Goal: Task Accomplishment & Management: Complete application form

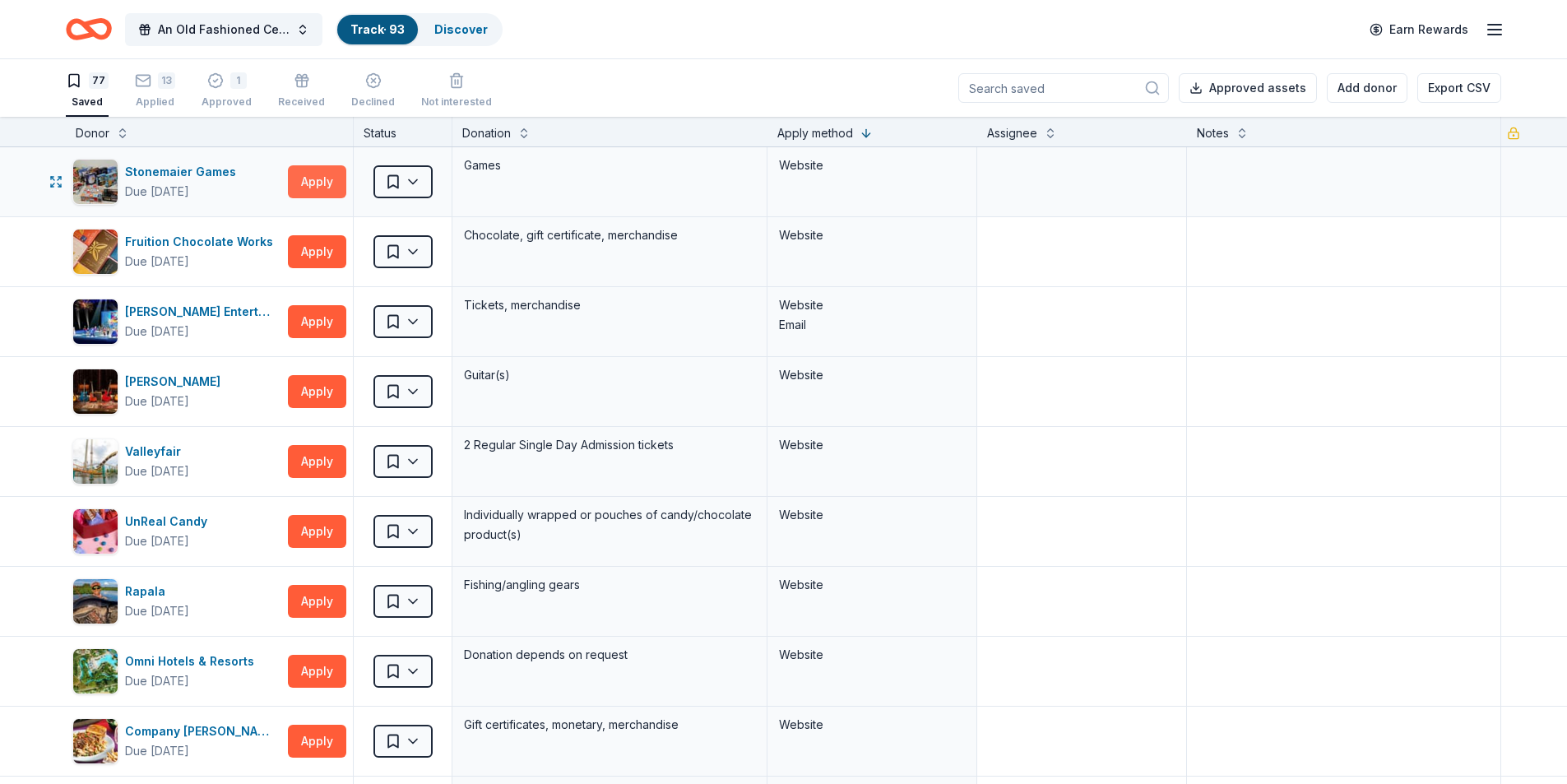
click at [311, 177] on button "Apply" at bounding box center [317, 182] width 59 height 33
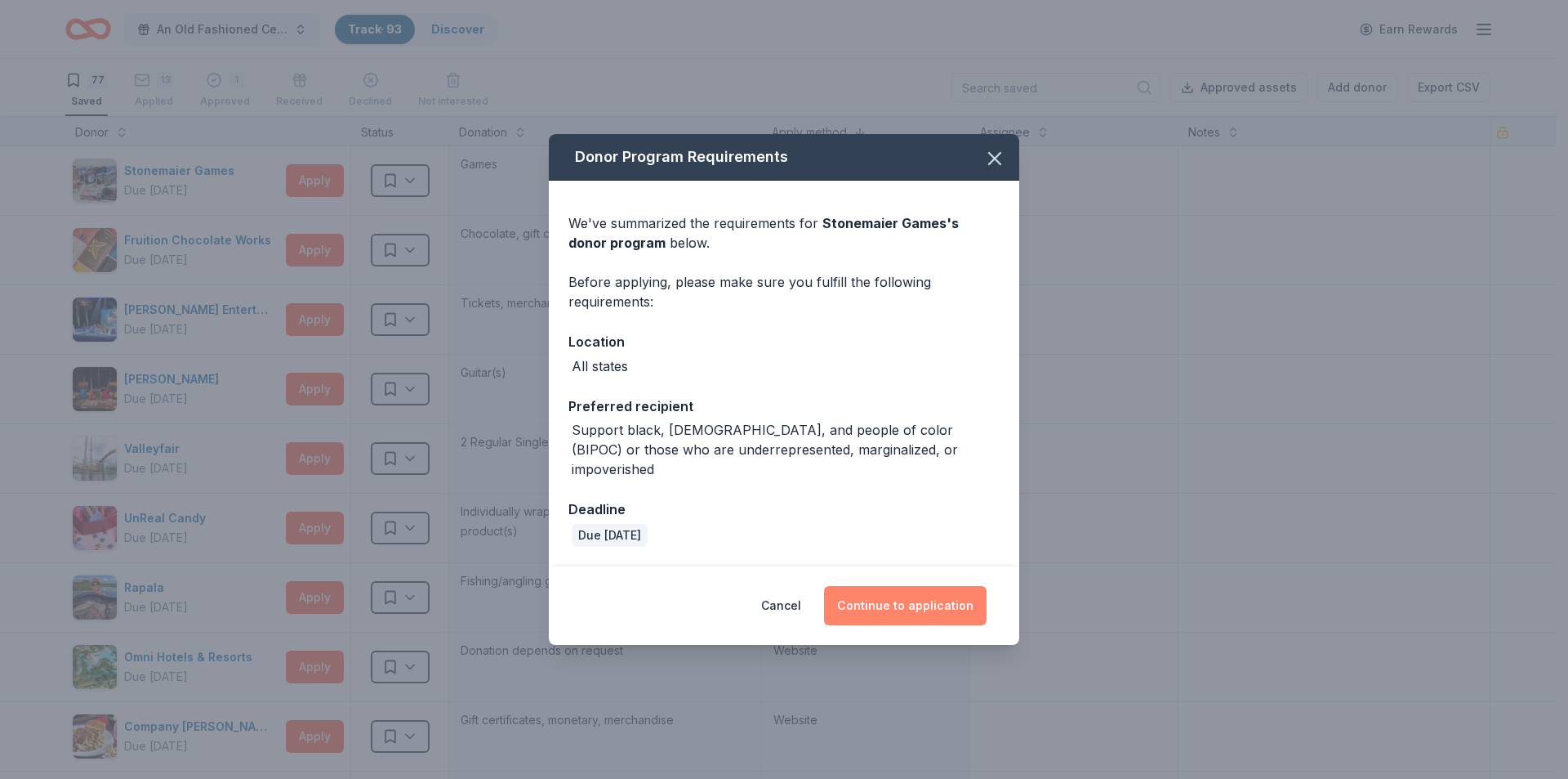
click at [890, 587] on button "Continue to application" at bounding box center [906, 605] width 163 height 39
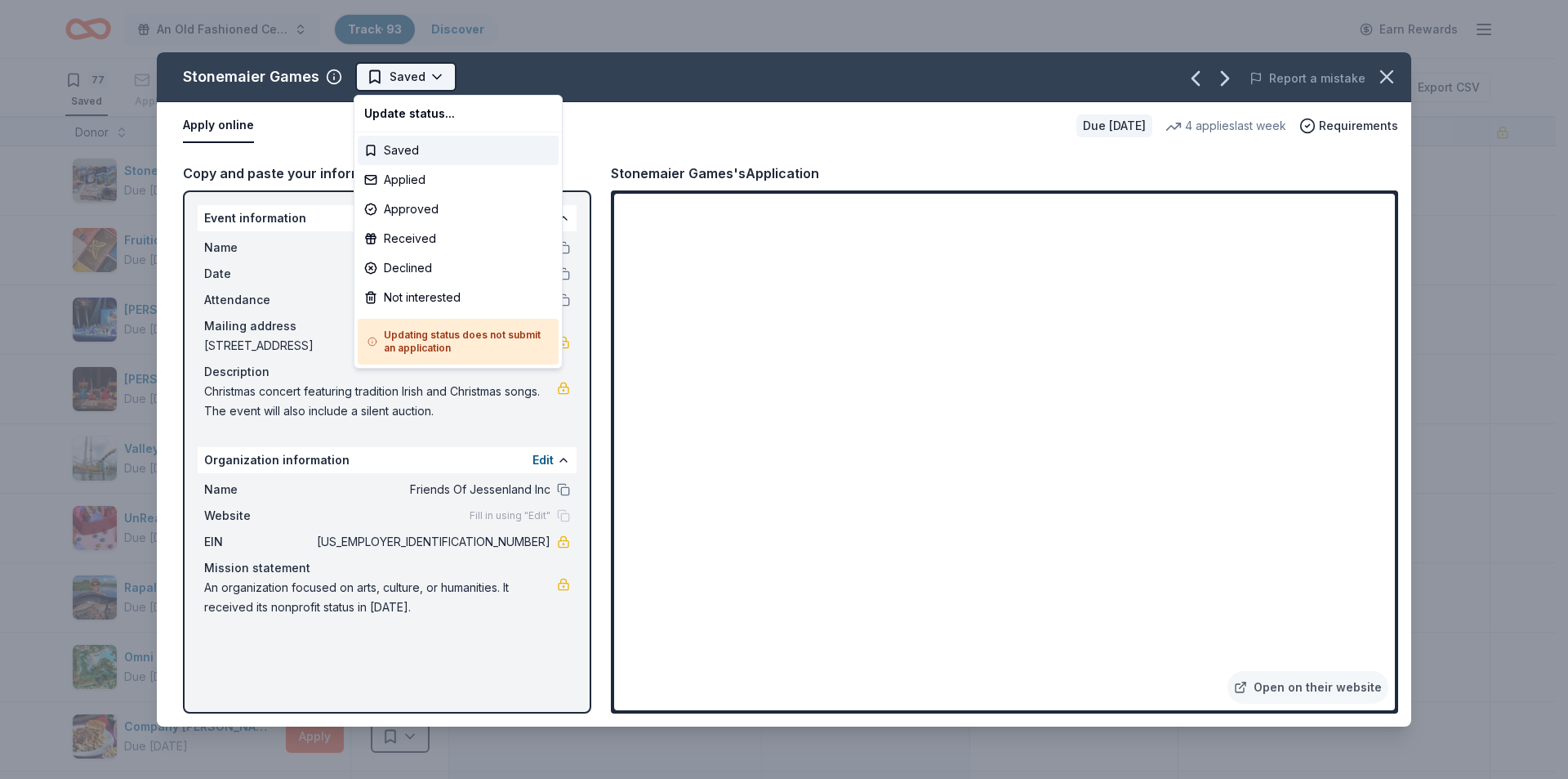
click at [388, 85] on html "An Old Fashioned Celtic Christmas Track · 93 Discover Earn Rewards 77 Saved 13 …" at bounding box center [784, 389] width 1568 height 779
click at [412, 291] on div "Not interested" at bounding box center [458, 297] width 201 height 29
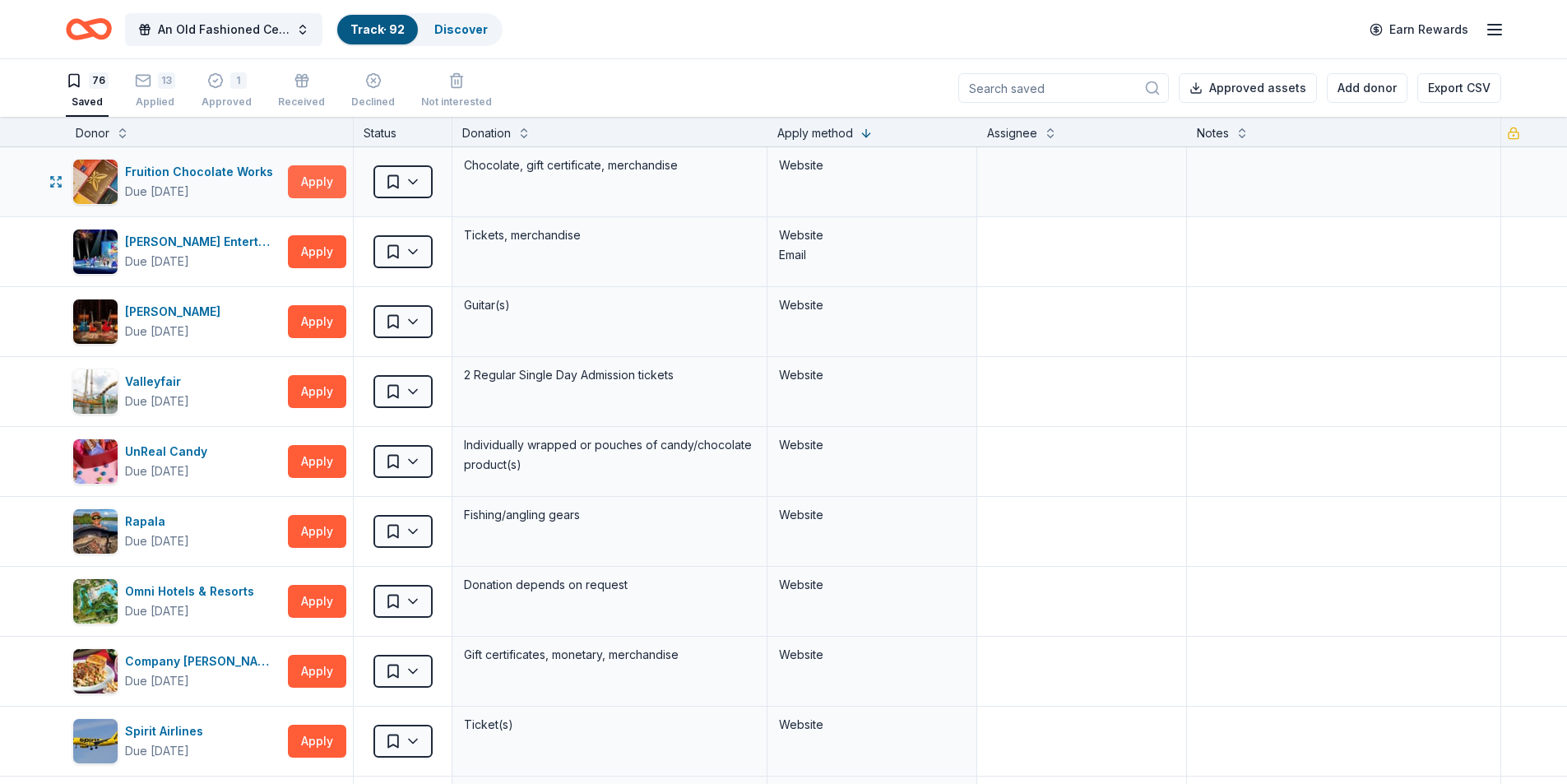
click at [329, 184] on button "Apply" at bounding box center [317, 182] width 59 height 33
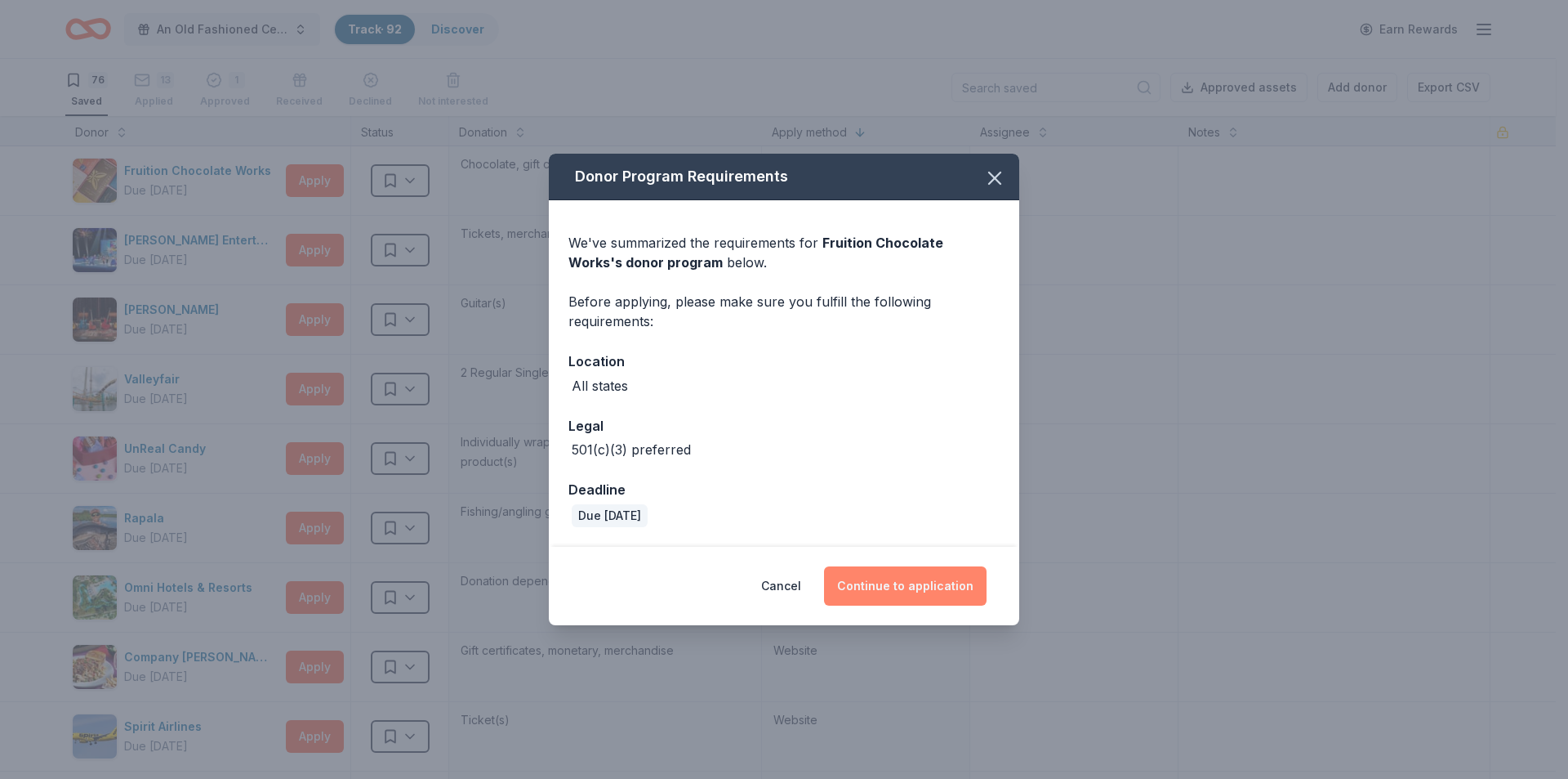
click at [912, 590] on button "Continue to application" at bounding box center [906, 585] width 163 height 39
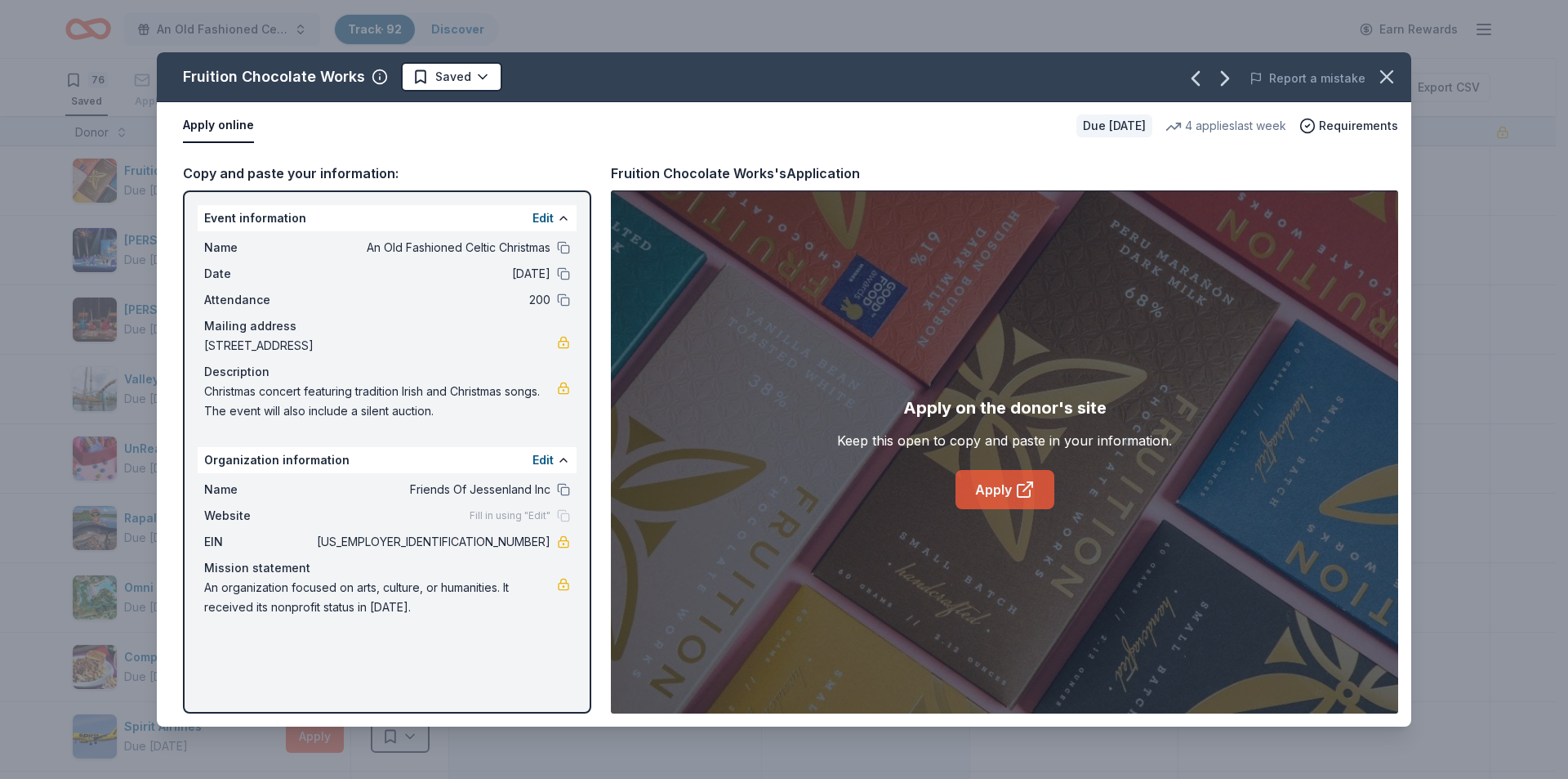
click at [992, 488] on link "Apply" at bounding box center [1005, 489] width 99 height 39
click at [443, 76] on html "An Old Fashioned Celtic Christmas Track · 92 Discover Earn Rewards 76 Saved 13 …" at bounding box center [784, 389] width 1568 height 779
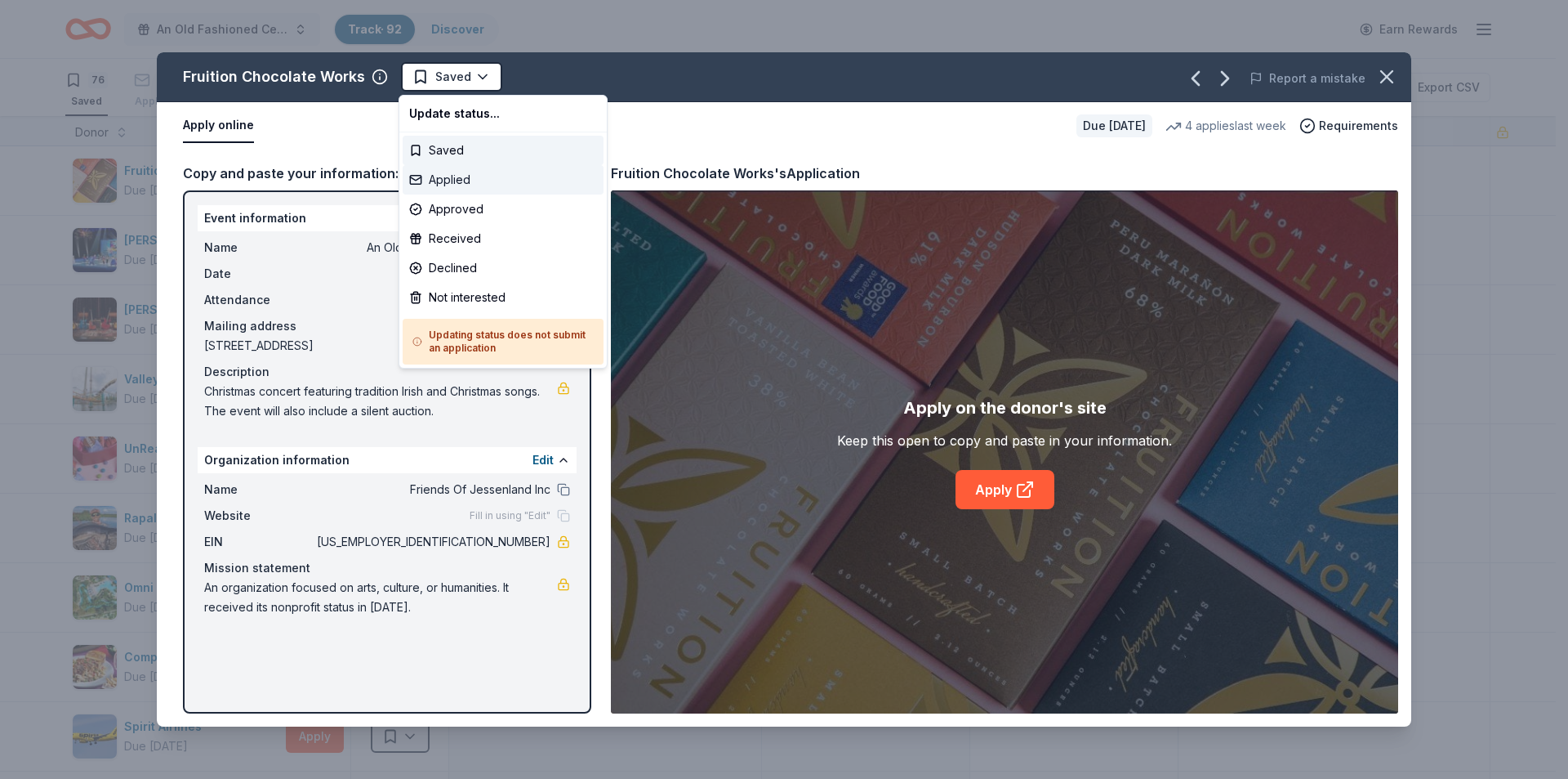
click at [445, 177] on div "Applied" at bounding box center [504, 180] width 201 height 29
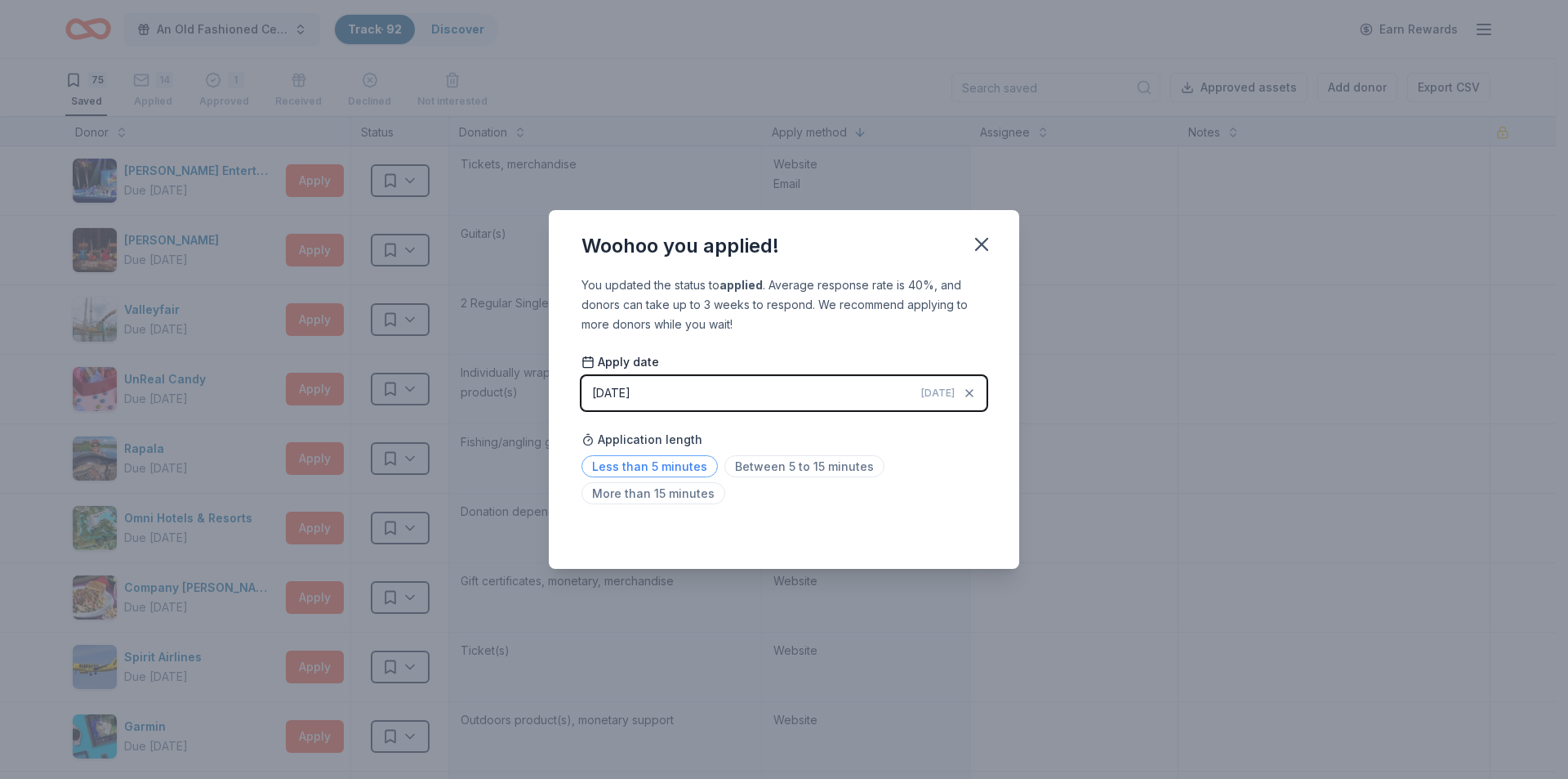
click at [675, 469] on span "Less than 5 minutes" at bounding box center [650, 466] width 136 height 22
click at [986, 247] on icon "button" at bounding box center [982, 244] width 23 height 23
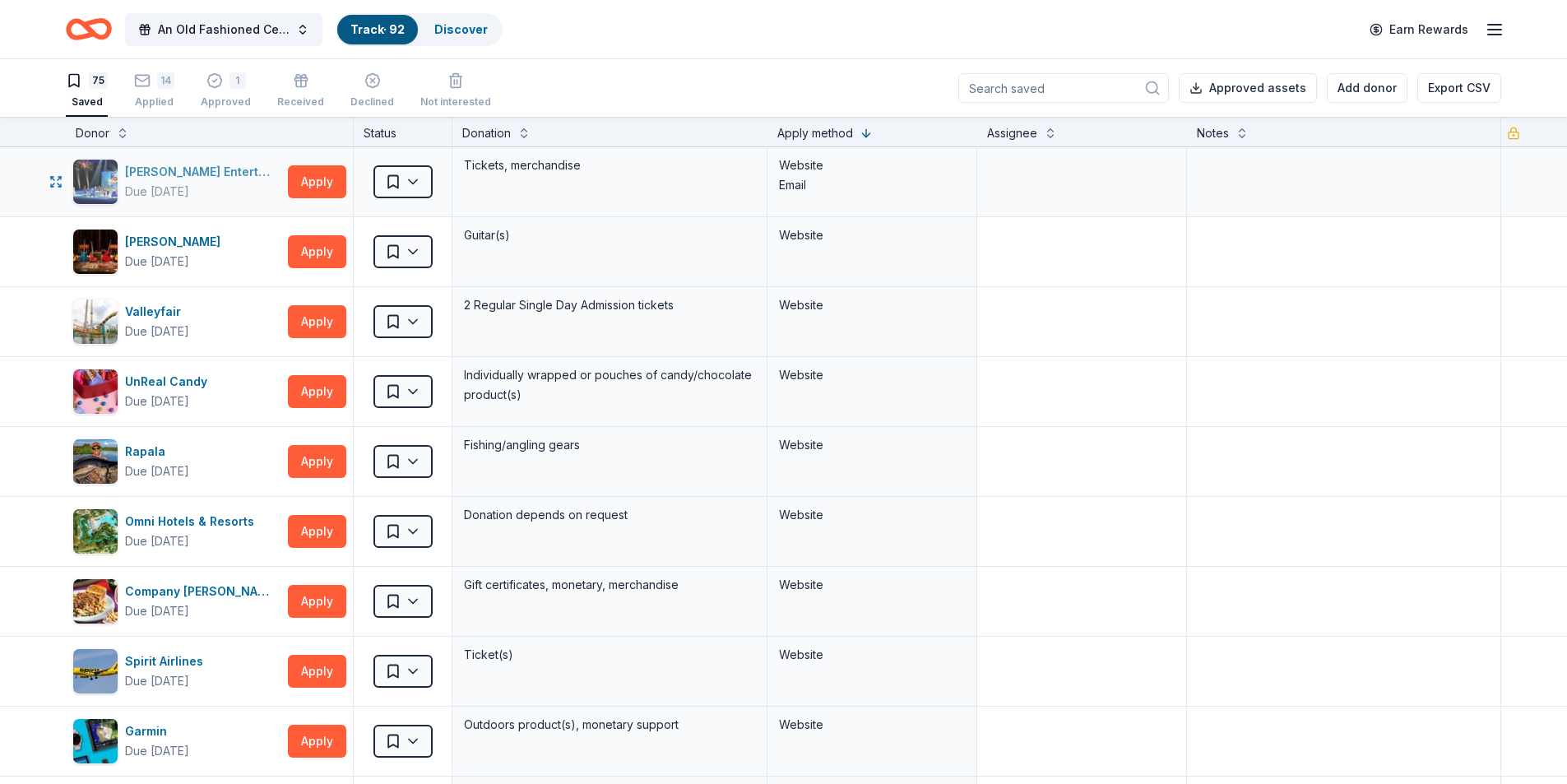
click at [200, 167] on div "[PERSON_NAME] Entertainment" at bounding box center [203, 172] width 157 height 20
click at [326, 187] on button "Apply" at bounding box center [317, 182] width 59 height 33
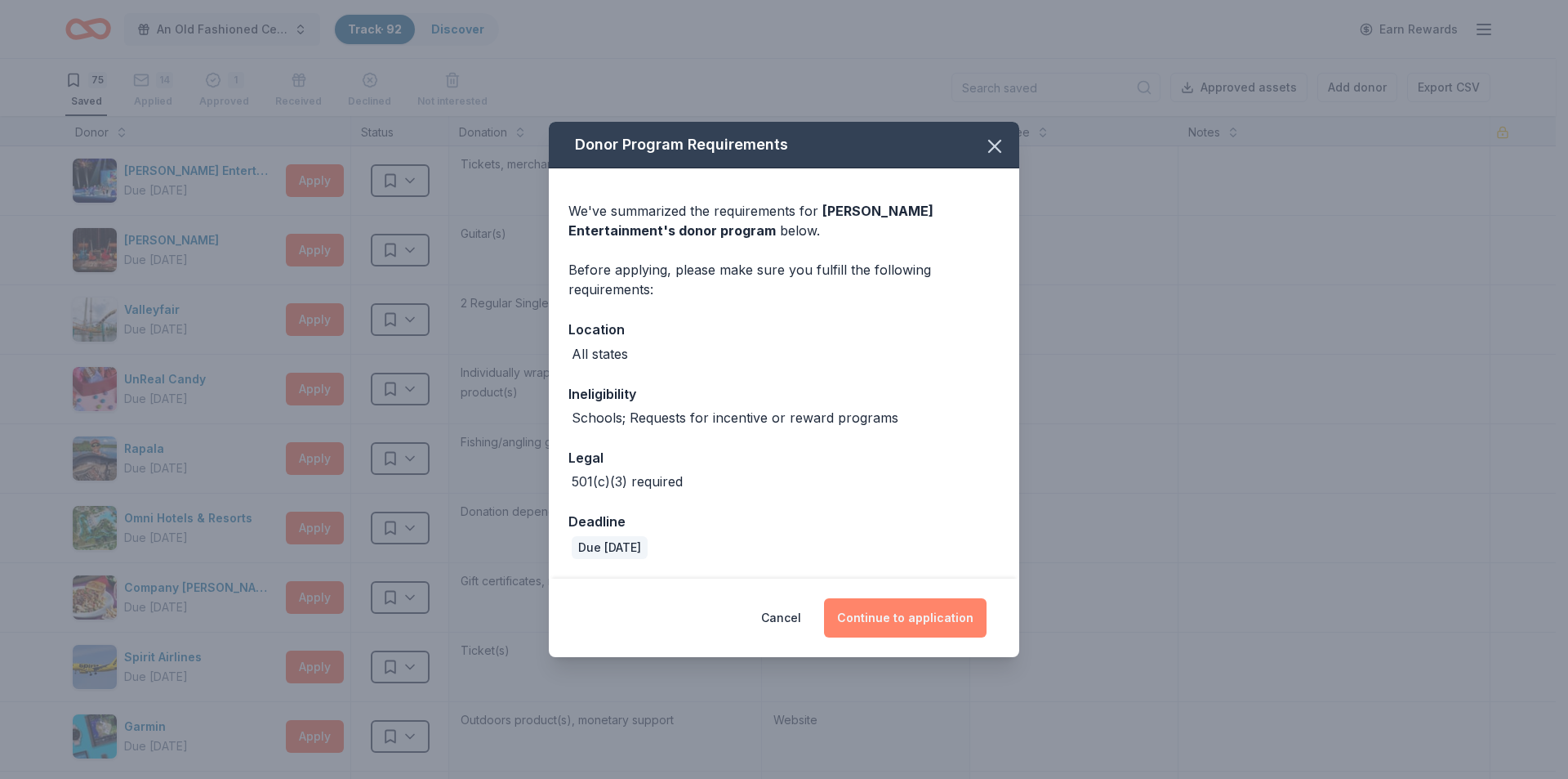
click at [933, 619] on button "Continue to application" at bounding box center [906, 617] width 163 height 39
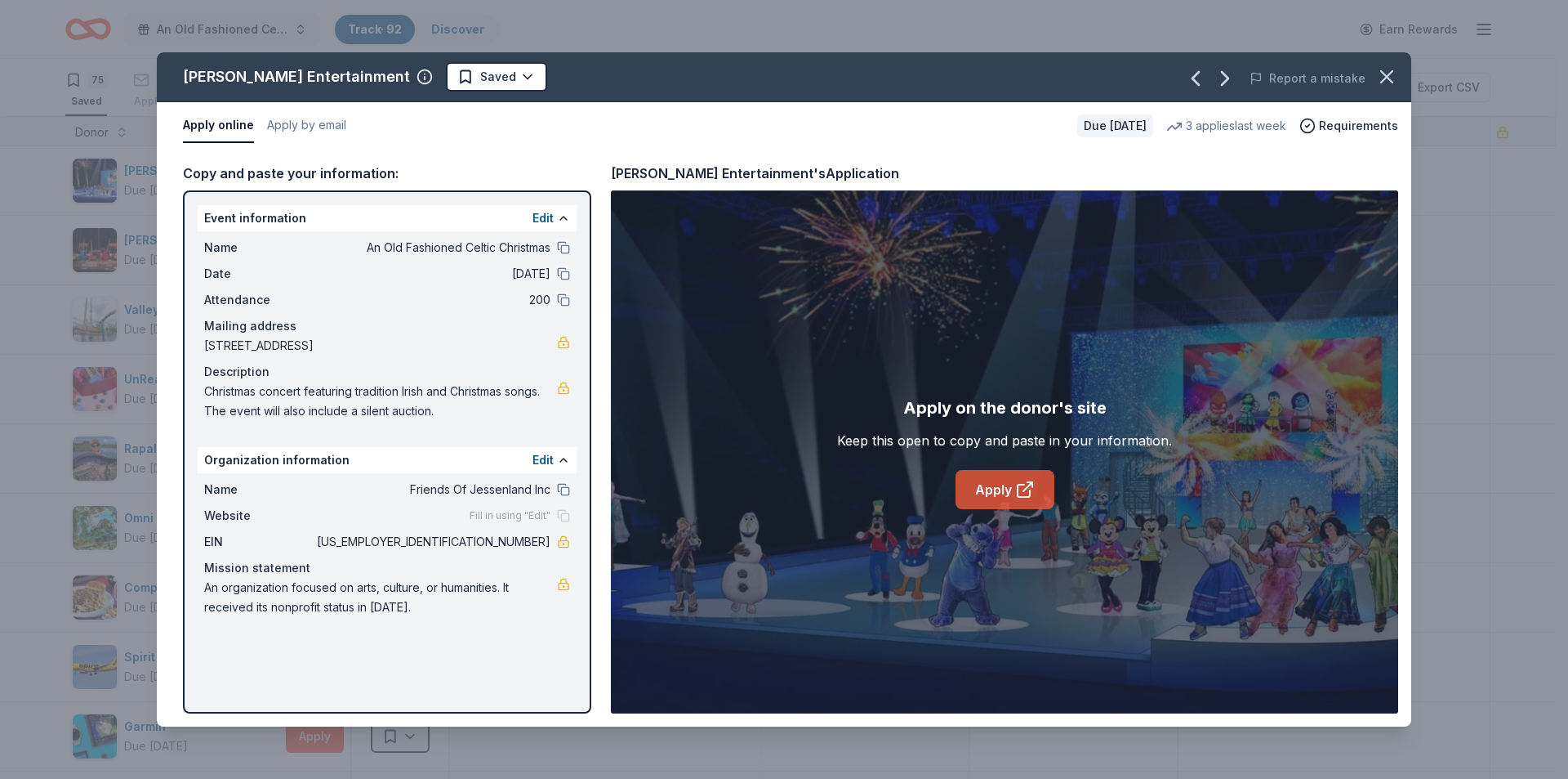
click at [1005, 485] on link "Apply" at bounding box center [1005, 489] width 99 height 39
click at [437, 76] on html "An Old Fashioned Celtic Christmas Track · 92 Discover Earn Rewards 75 Saved 14 …" at bounding box center [784, 389] width 1568 height 779
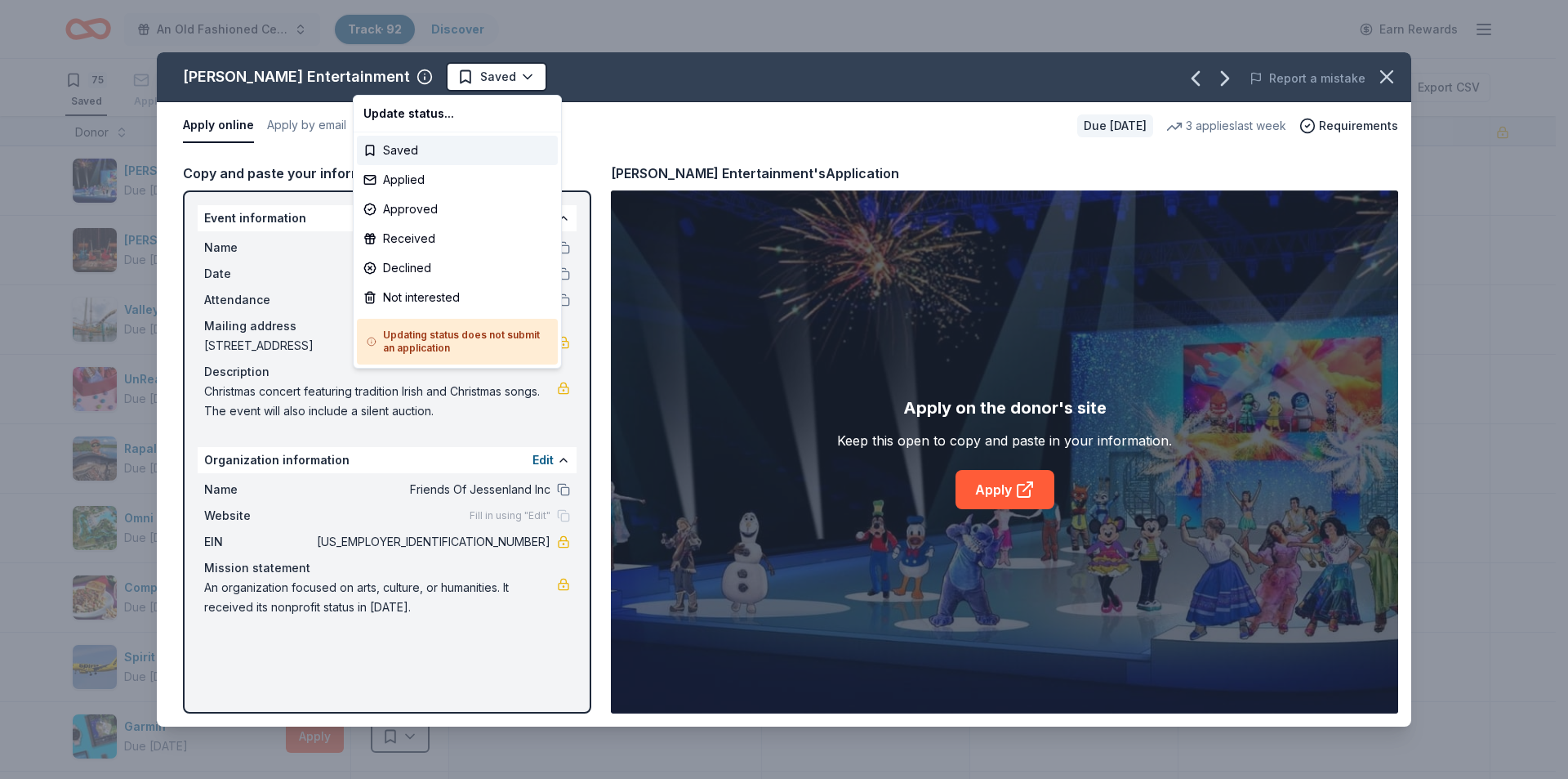
click at [1384, 78] on html "An Old Fashioned Celtic Christmas Track · 92 Discover Earn Rewards 75 Saved 14 …" at bounding box center [784, 389] width 1568 height 779
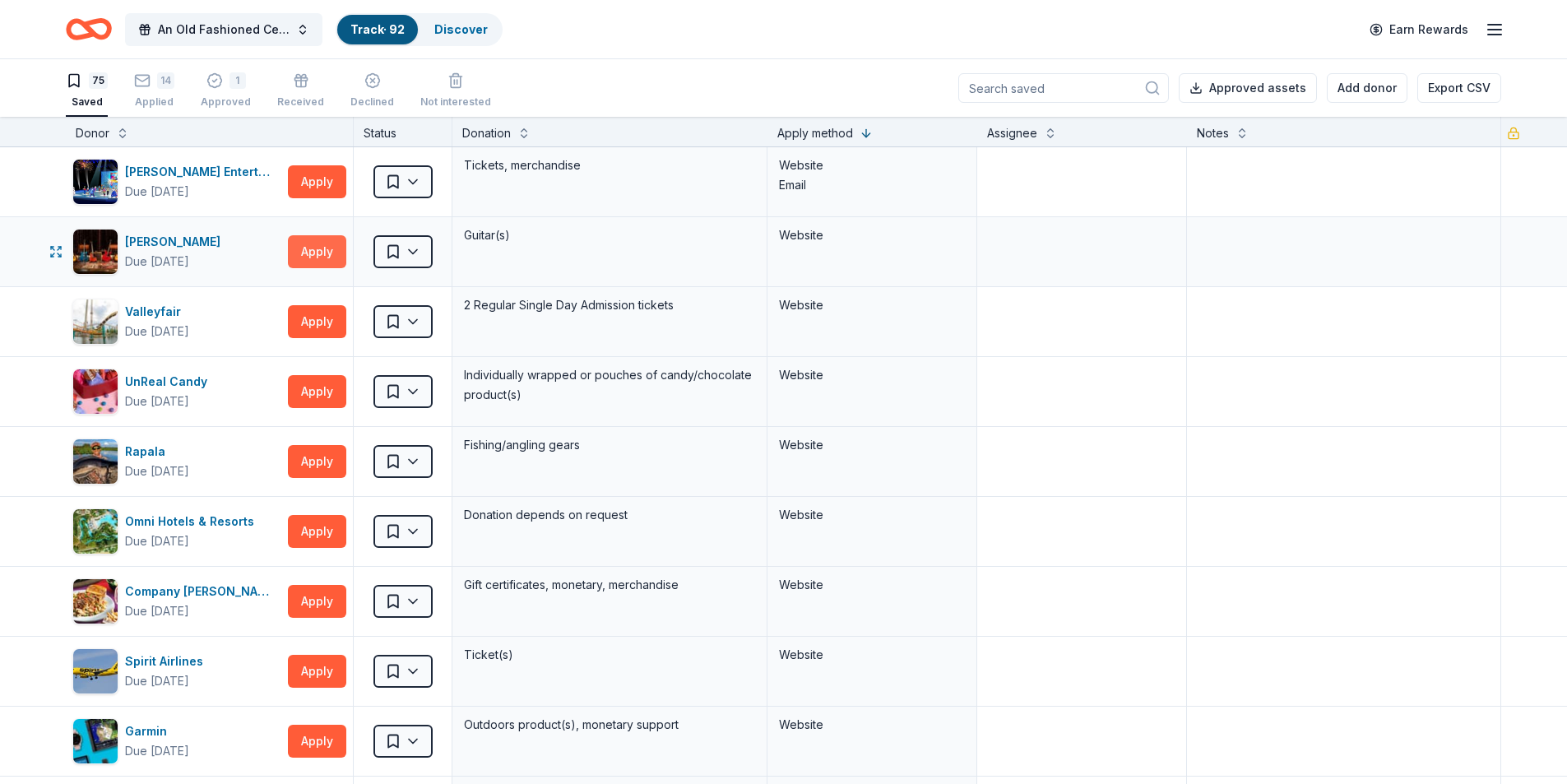
click at [308, 249] on button "Apply" at bounding box center [317, 251] width 59 height 33
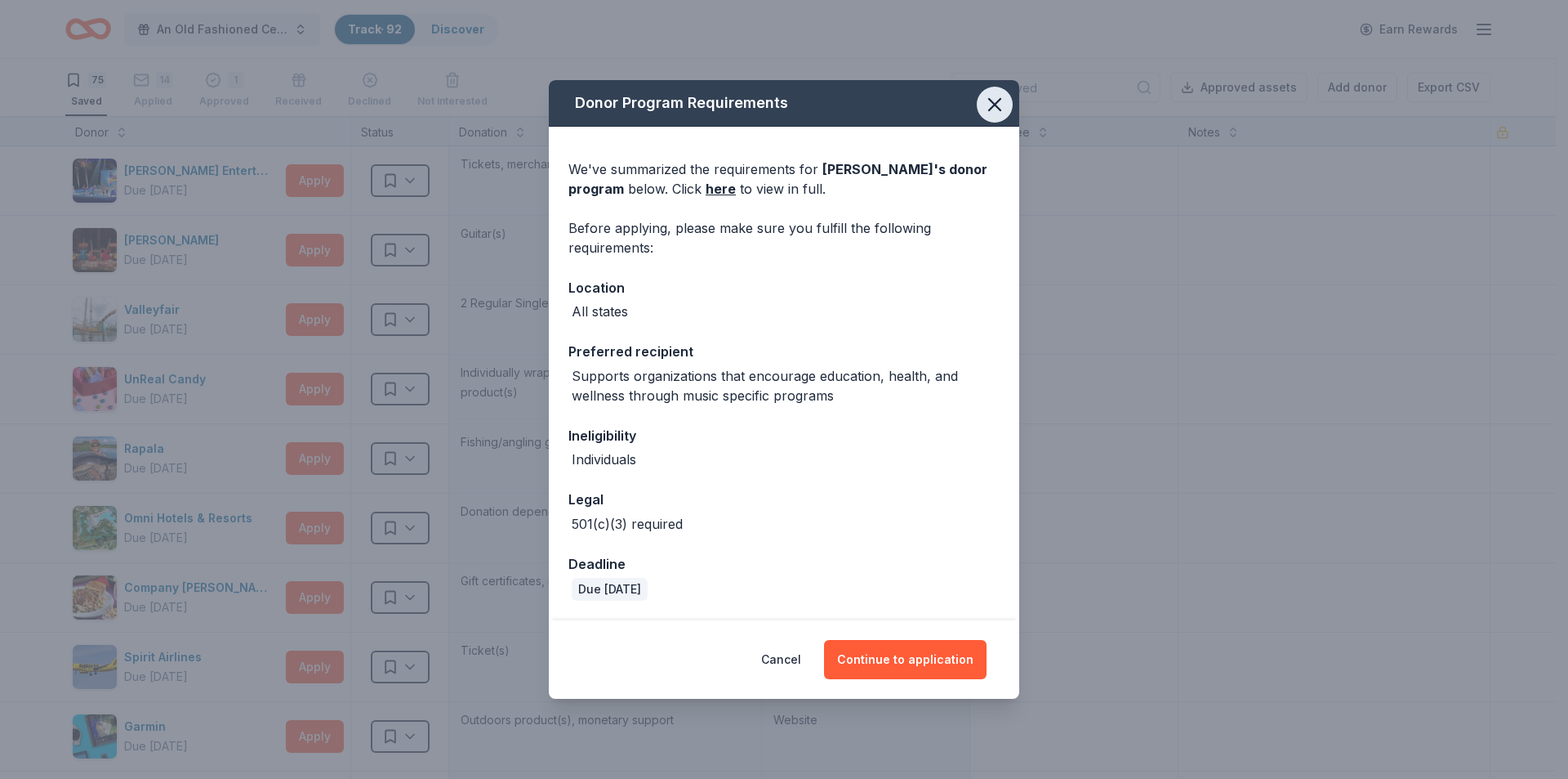
click at [991, 108] on icon "button" at bounding box center [995, 105] width 12 height 12
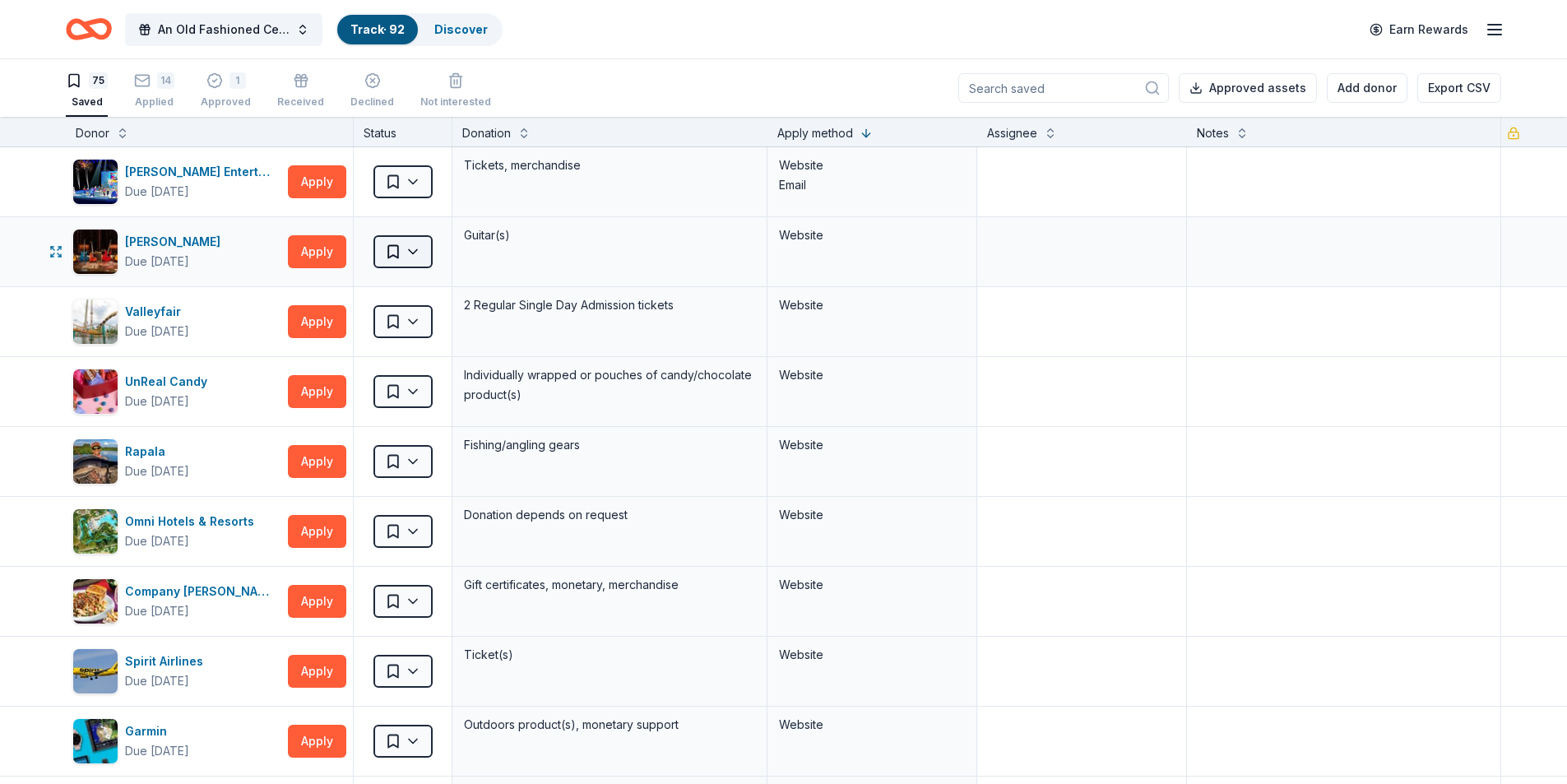
click at [394, 264] on html "An Old Fashioned Celtic Christmas Track · 92 Discover Earn Rewards 75 Saved 14 …" at bounding box center [784, 392] width 1567 height 784
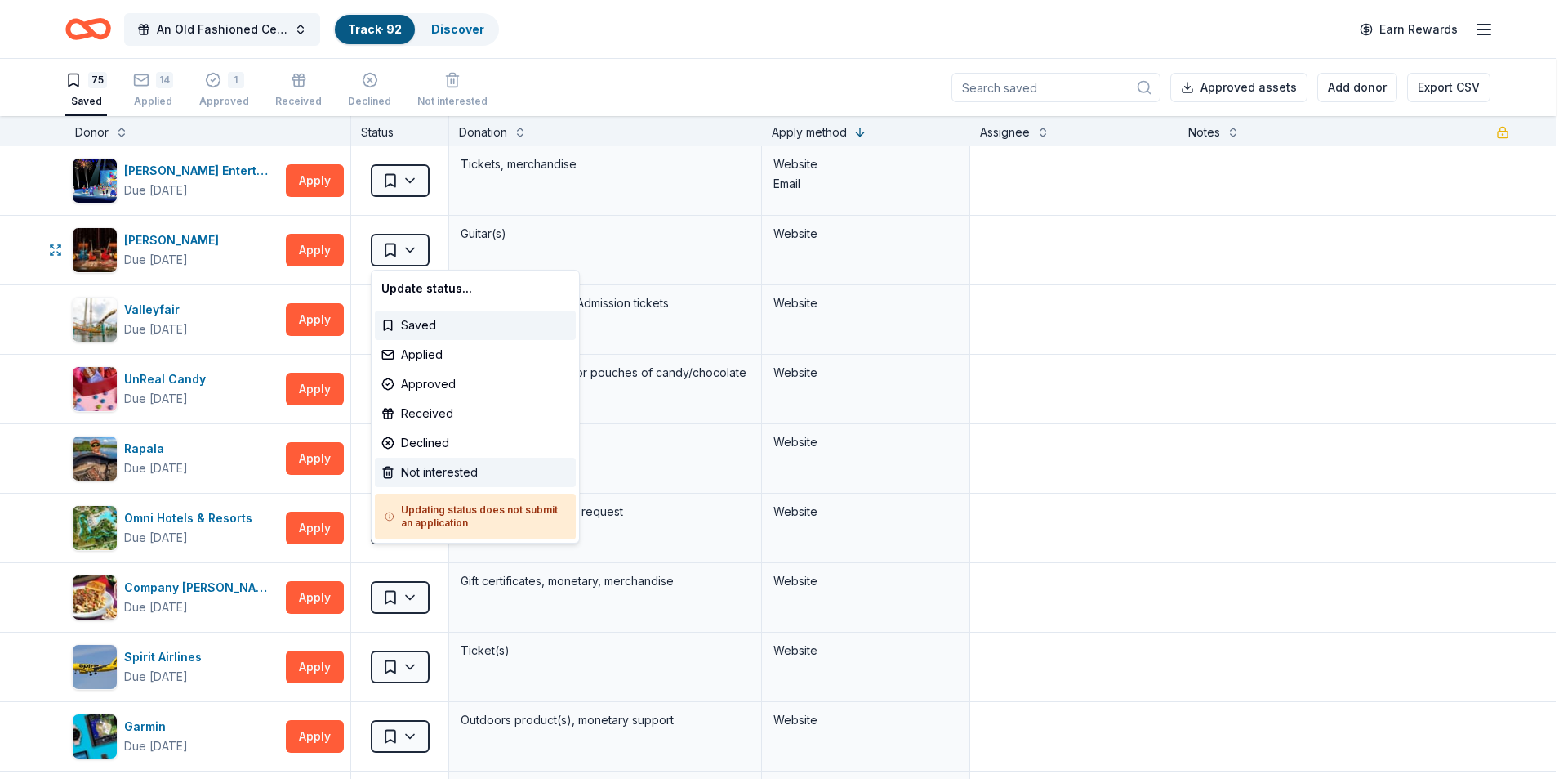
click at [422, 481] on div "Not interested" at bounding box center [475, 471] width 201 height 29
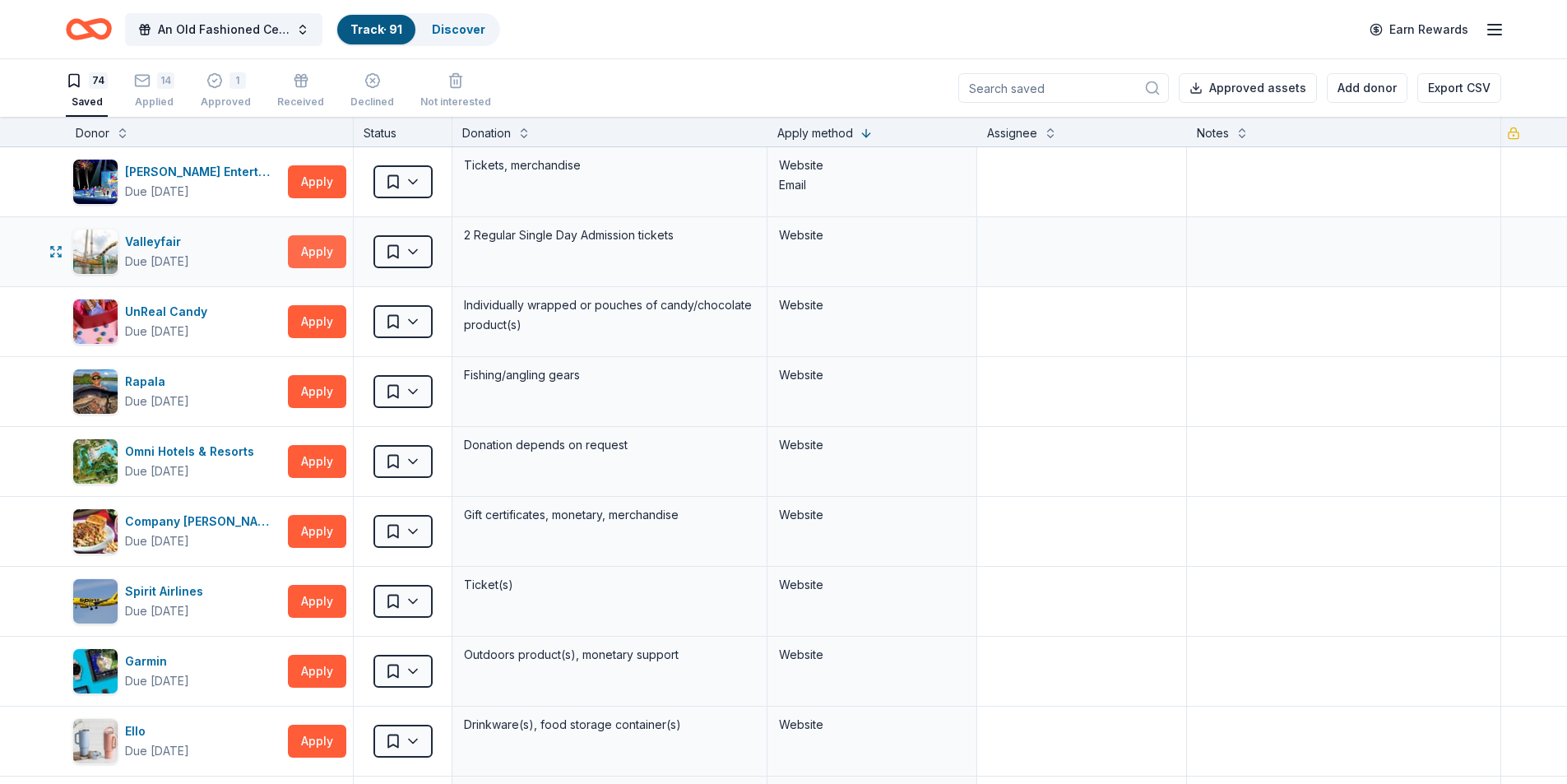
click at [323, 252] on button "Apply" at bounding box center [317, 251] width 59 height 33
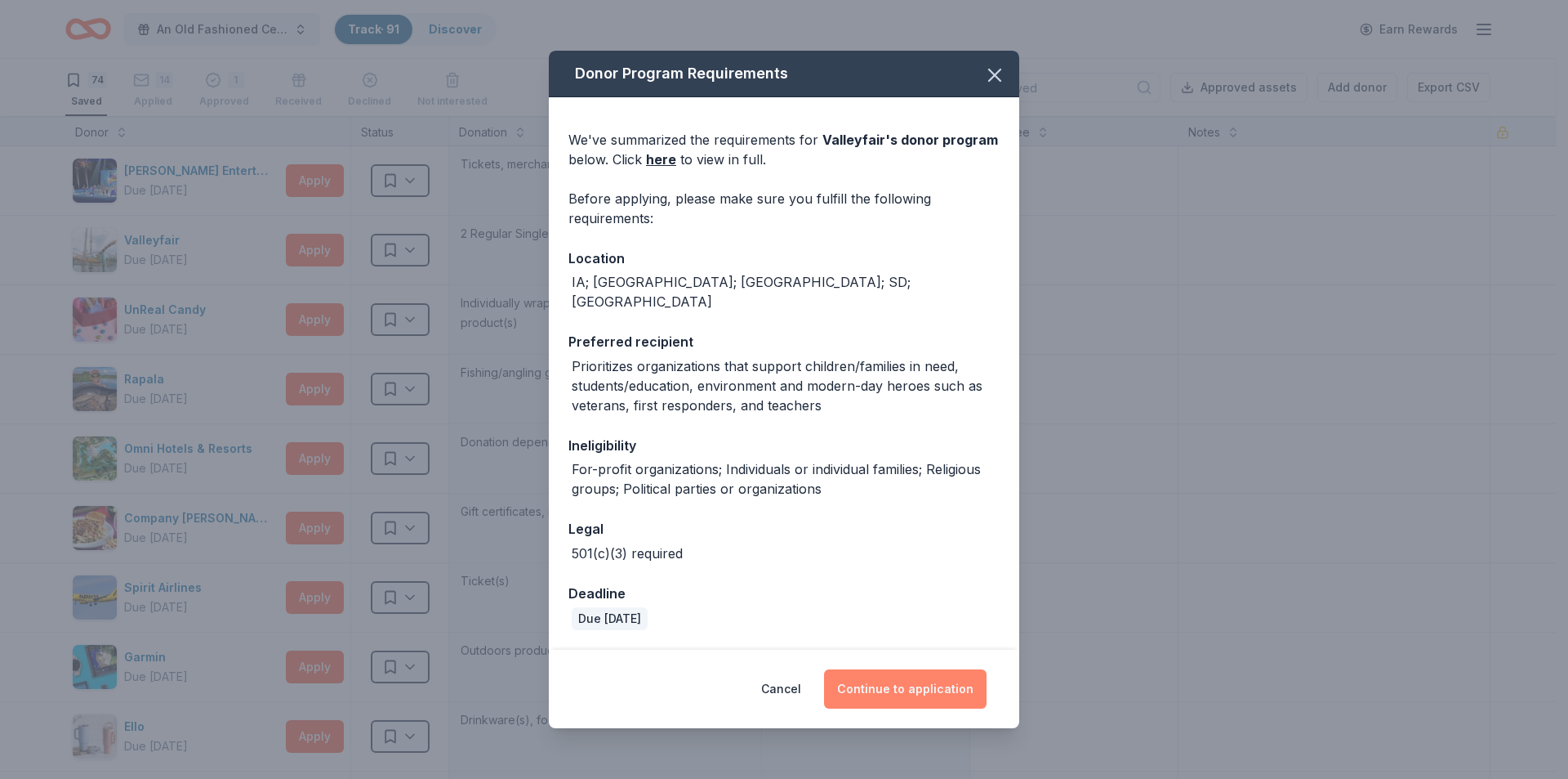
click at [877, 688] on button "Continue to application" at bounding box center [906, 688] width 163 height 39
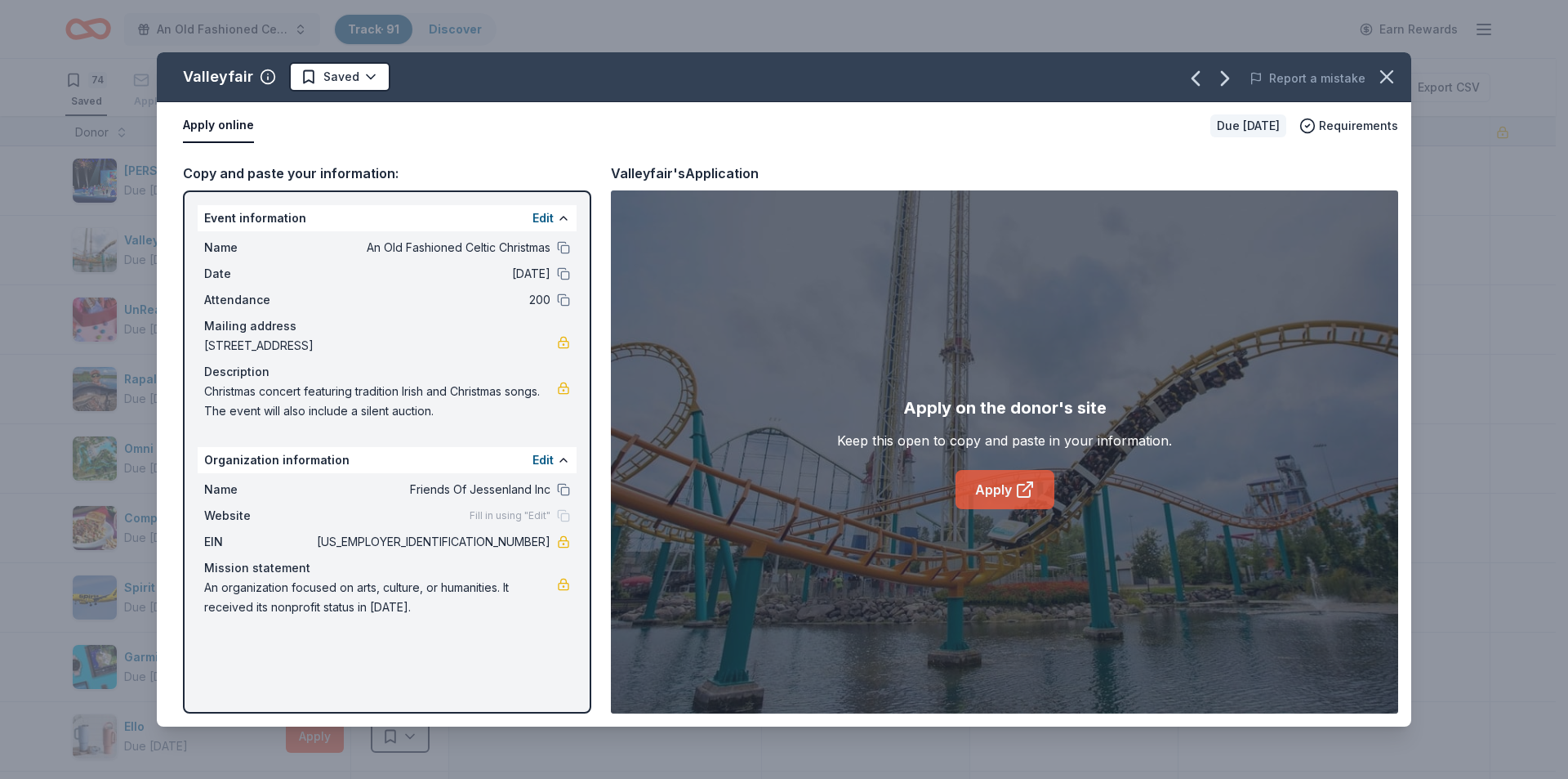
click at [990, 495] on link "Apply" at bounding box center [1005, 489] width 99 height 39
